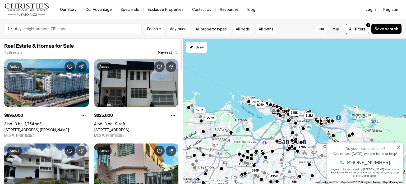
click at [129, 127] on link "[STREET_ADDRESS]" at bounding box center [111, 129] width 35 height 4
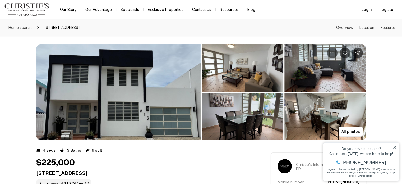
click at [229, 66] on img "View image gallery" at bounding box center [243, 67] width 82 height 47
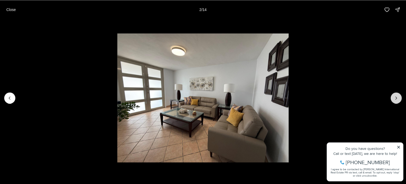
click at [394, 96] on icon "Next slide" at bounding box center [395, 97] width 5 height 5
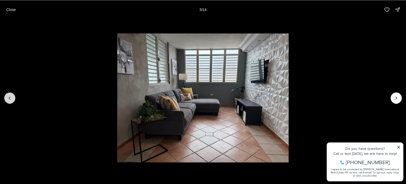
click at [8, 96] on icon "Previous slide" at bounding box center [9, 97] width 5 height 5
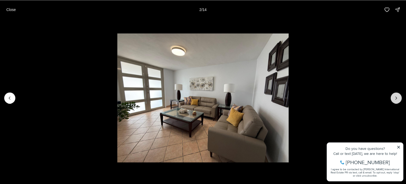
click at [396, 97] on icon "Next slide" at bounding box center [395, 97] width 5 height 5
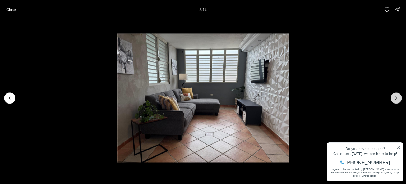
click at [396, 97] on icon "Next slide" at bounding box center [395, 97] width 5 height 5
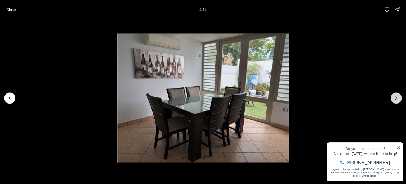
click at [396, 97] on icon "Next slide" at bounding box center [395, 97] width 5 height 5
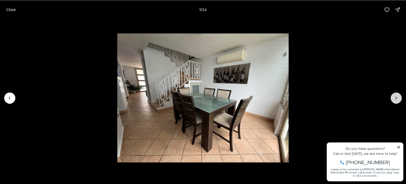
click at [396, 97] on icon "Next slide" at bounding box center [395, 97] width 5 height 5
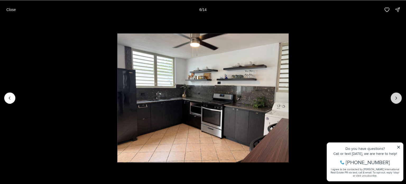
click at [396, 97] on icon "Next slide" at bounding box center [395, 97] width 5 height 5
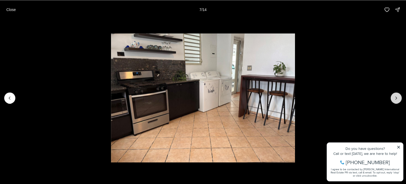
click at [396, 97] on icon "Next slide" at bounding box center [395, 97] width 5 height 5
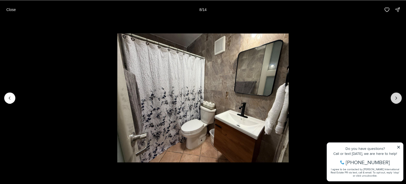
click at [396, 97] on icon "Next slide" at bounding box center [395, 97] width 5 height 5
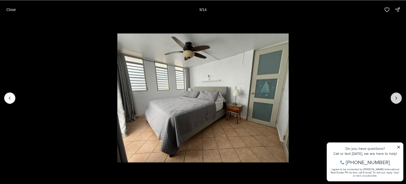
click at [396, 97] on icon "Next slide" at bounding box center [395, 97] width 5 height 5
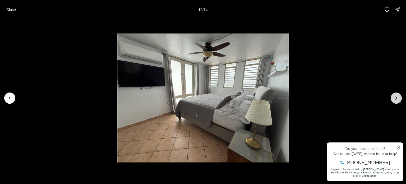
click at [396, 97] on icon "Next slide" at bounding box center [395, 97] width 5 height 5
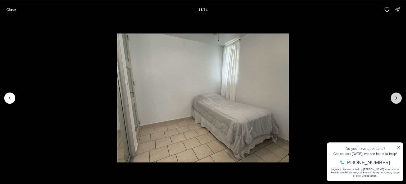
click at [396, 97] on icon "Next slide" at bounding box center [395, 97] width 5 height 5
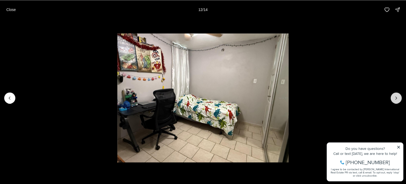
click at [396, 97] on icon "Next slide" at bounding box center [395, 97] width 5 height 5
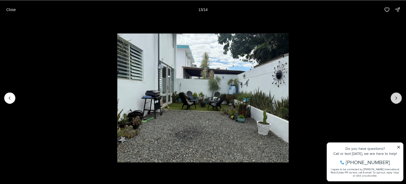
click at [396, 97] on icon "Next slide" at bounding box center [395, 97] width 5 height 5
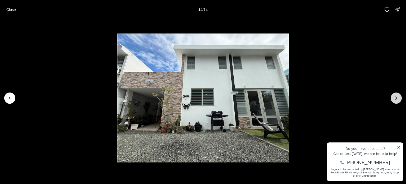
click at [396, 97] on div at bounding box center [395, 97] width 11 height 11
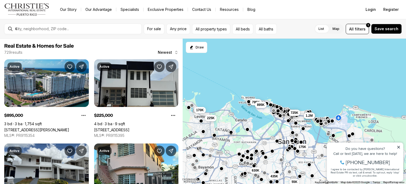
click at [305, 28] on div "List Map List Map All filters 1 Save search" at bounding box center [340, 29] width 123 height 10
click at [398, 148] on icon at bounding box center [398, 147] width 4 height 4
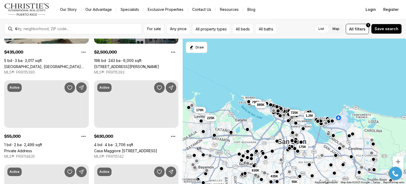
scroll to position [148, 0]
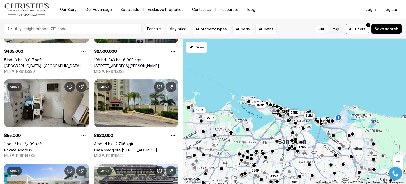
click at [97, 37] on div "For sale Any price All property types All beds All baths List Map List Map All …" at bounding box center [203, 29] width 406 height 20
click at [97, 21] on div "For sale Any price All property types All beds All baths List Map List Map All …" at bounding box center [203, 29] width 406 height 20
click at [102, 21] on div "For sale Any price All property types All beds All baths List Map List Map All …" at bounding box center [203, 29] width 406 height 20
click at [87, 36] on div "For sale Any price All property types All beds All baths List Map List Map All …" at bounding box center [203, 29] width 406 height 20
click at [72, 66] on link "[GEOGRAPHIC_DATA], [GEOGRAPHIC_DATA][PERSON_NAME], 00921" at bounding box center [46, 65] width 85 height 4
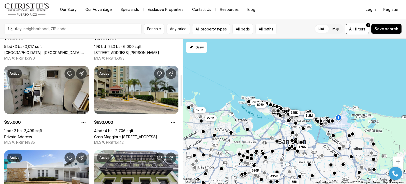
scroll to position [179, 0]
